Goal: Task Accomplishment & Management: Manage account settings

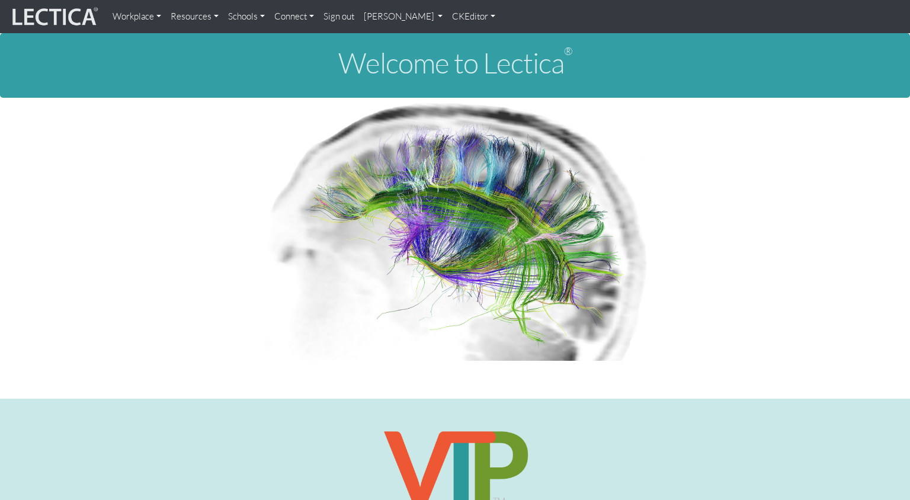
click at [377, 14] on link "Theo Dawson" at bounding box center [403, 17] width 89 height 24
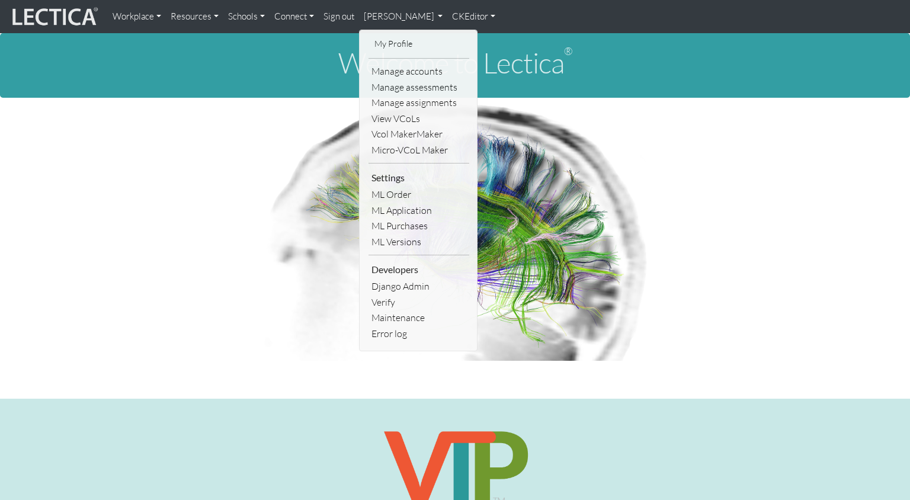
click at [323, 15] on link "Sign out" at bounding box center [339, 17] width 40 height 24
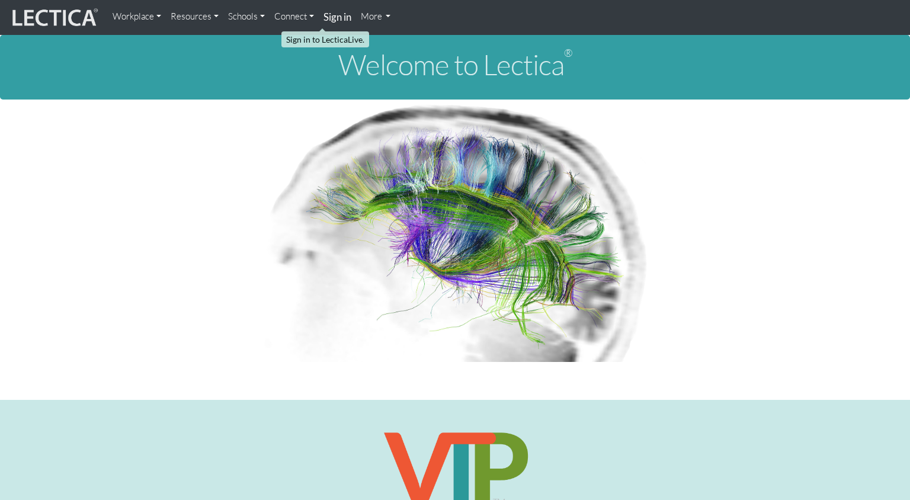
click at [323, 15] on strong "Sign in" at bounding box center [337, 17] width 28 height 12
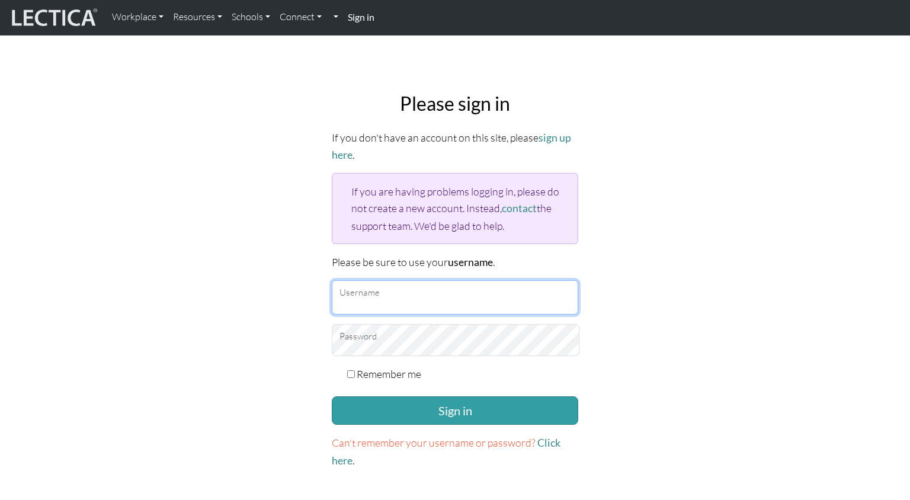
click at [397, 280] on input "Username" at bounding box center [455, 297] width 246 height 34
type input "j"
type input "francis"
click at [387, 280] on input "francis" at bounding box center [455, 297] width 246 height 34
drag, startPoint x: 384, startPoint y: 270, endPoint x: 320, endPoint y: 259, distance: 64.8
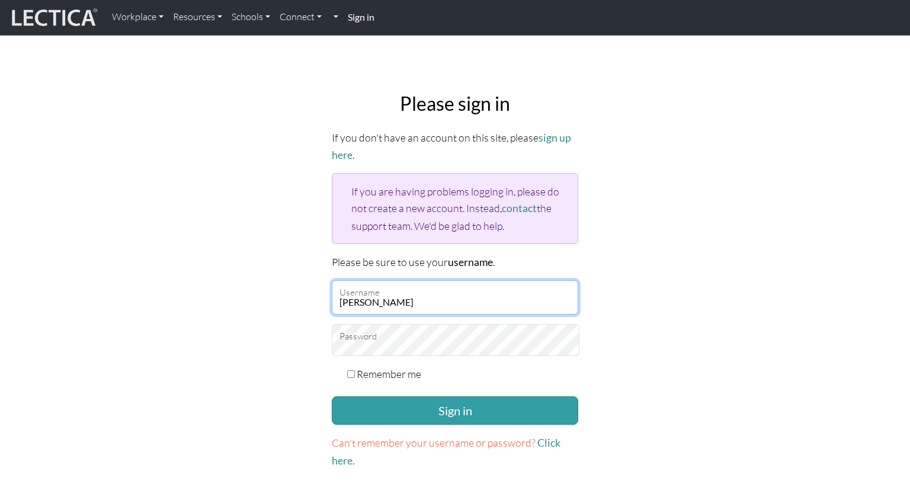
click at [320, 259] on div "Please sign in If you don't have an account on this site, please sign up here .…" at bounding box center [455, 281] width 782 height 396
paste input "mindlog5thstudent"
type input "mindlog5thstudent"
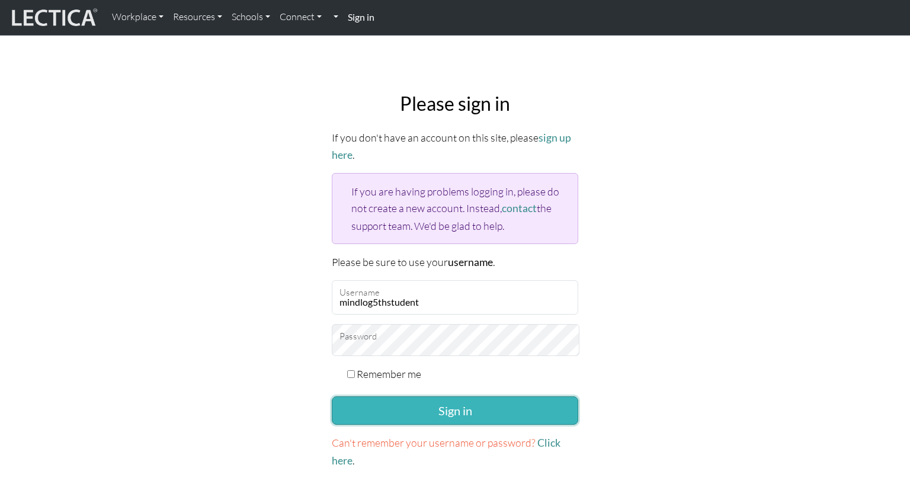
drag, startPoint x: 429, startPoint y: 380, endPoint x: 419, endPoint y: 379, distance: 10.7
click at [429, 396] on button "Sign in" at bounding box center [455, 410] width 246 height 28
